Goal: Transaction & Acquisition: Subscribe to service/newsletter

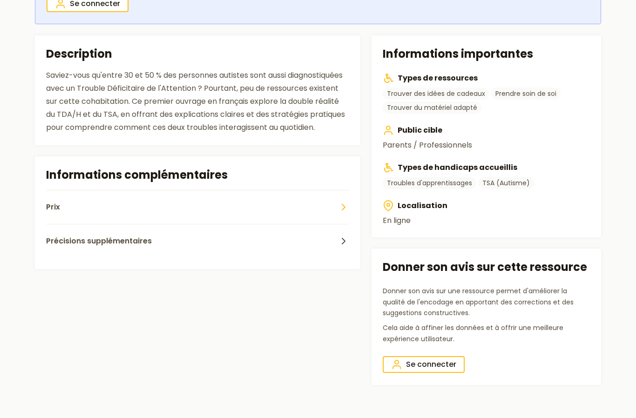
click at [335, 216] on button "Prix" at bounding box center [197, 207] width 303 height 34
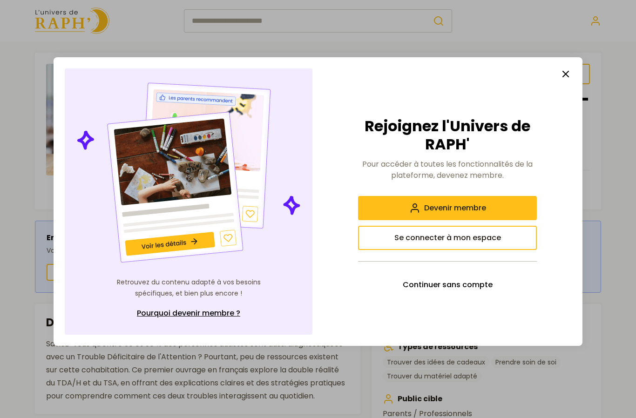
click at [571, 74] on button "button" at bounding box center [565, 74] width 19 height 19
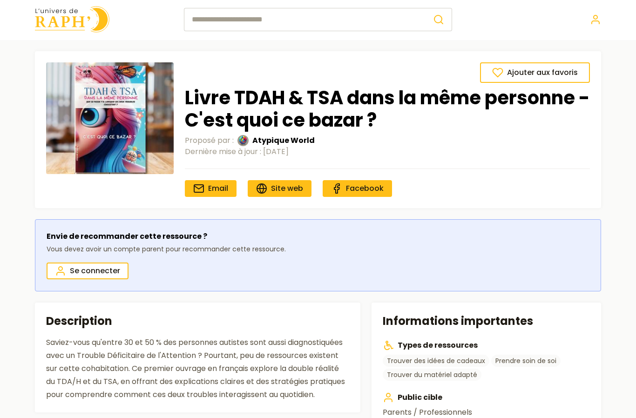
scroll to position [1, 0]
click at [292, 194] on link "Site web" at bounding box center [280, 188] width 64 height 17
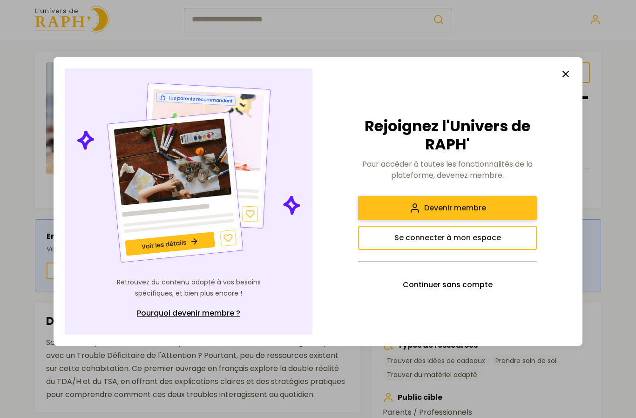
click at [489, 220] on button "Devenir membre" at bounding box center [447, 208] width 179 height 24
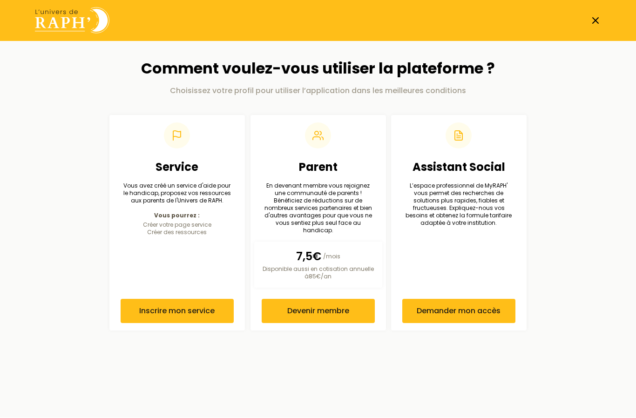
click at [607, 4] on header at bounding box center [318, 20] width 636 height 41
click at [593, 26] on icon at bounding box center [595, 20] width 11 height 11
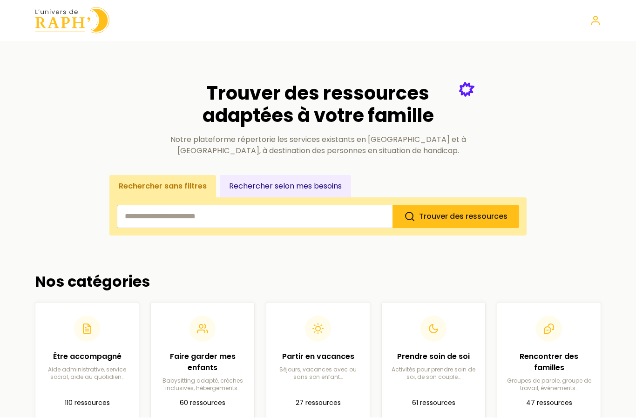
scroll to position [0, 0]
